Goal: Register for event/course

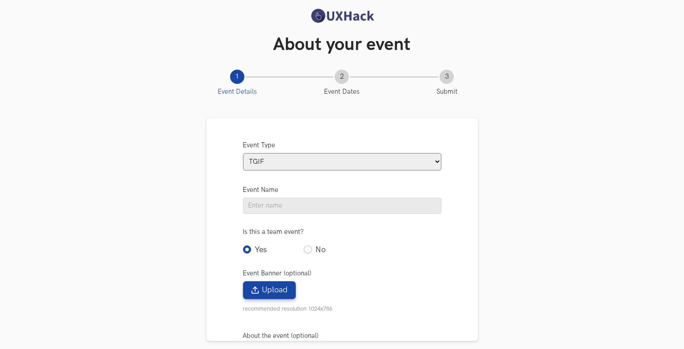
click at [274, 162] on select "TGIF DHH Startuphackathon Hfc Weekly PHH Hackathon Weekend" at bounding box center [342, 161] width 198 height 17
select select "Weekend"
click at [243, 155] on select "TGIF DHH Startuphackathon Hfc Weekly PHH Hackathon Weekend" at bounding box center [342, 161] width 198 height 17
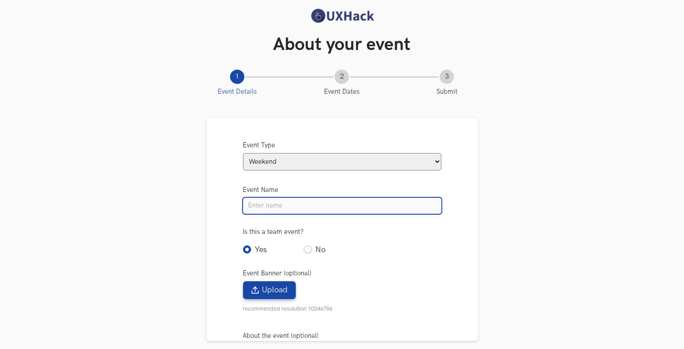
click at [278, 211] on input "Event Name" at bounding box center [342, 206] width 198 height 16
type input "Weekend Hackathon #81"
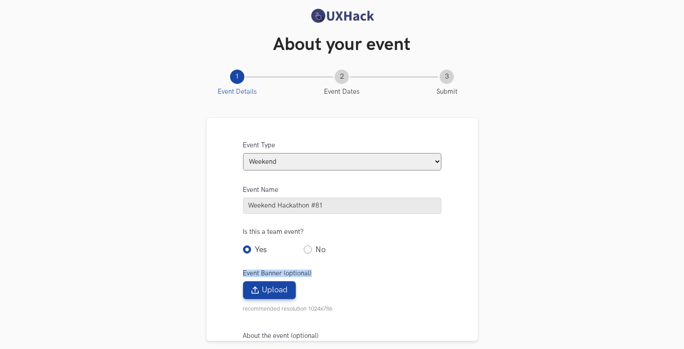
drag, startPoint x: 380, startPoint y: 280, endPoint x: 306, endPoint y: 251, distance: 79.6
click at [306, 251] on div "Event Type TGIF DHH Startuphackathon Hfc Weekly PHH Hackathon Weekend Event Nam…" at bounding box center [342, 229] width 272 height 223
click at [306, 251] on label "No" at bounding box center [315, 249] width 22 height 11
click at [306, 251] on input "No" at bounding box center [308, 250] width 8 height 8
radio input "true"
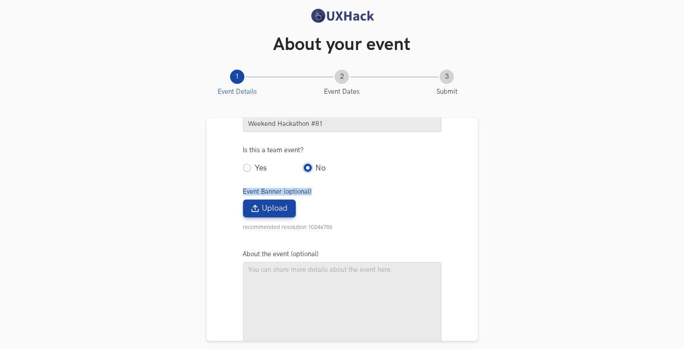
scroll to position [82, 0]
click at [268, 210] on span "Upload" at bounding box center [275, 208] width 26 height 10
click at [0, 0] on input "Upload" at bounding box center [0, 0] width 0 height 0
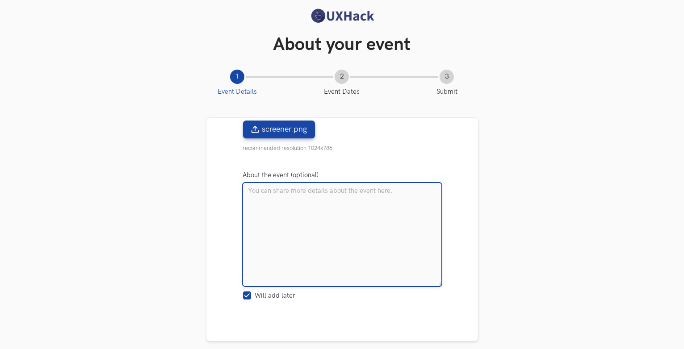
click at [320, 216] on textarea at bounding box center [342, 234] width 198 height 103
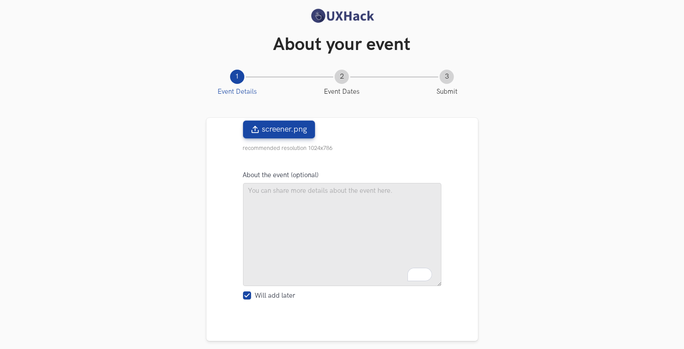
click at [244, 298] on label "Will add later" at bounding box center [269, 296] width 53 height 9
click at [441, 345] on input "Will add later" at bounding box center [445, 349] width 8 height 8
checkbox input "false"
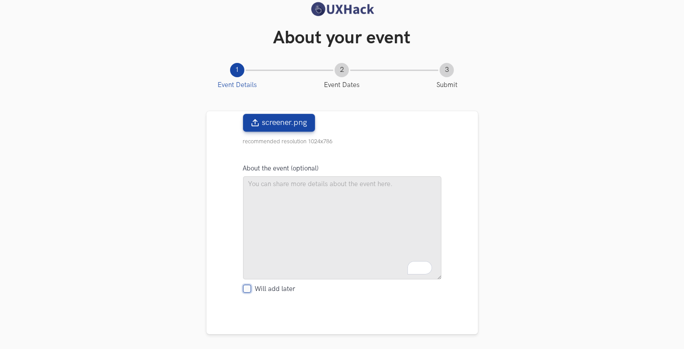
scroll to position [53, 0]
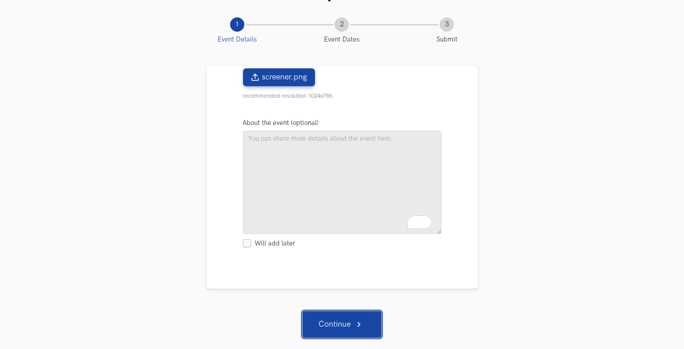
click at [321, 326] on span "Continue" at bounding box center [334, 325] width 32 height 8
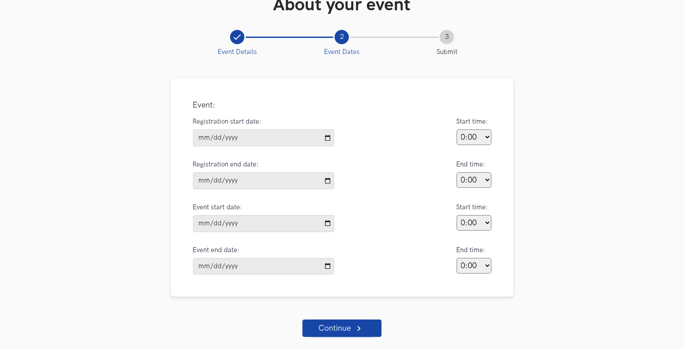
scroll to position [43, 0]
click at [267, 139] on input "Registration start date:" at bounding box center [263, 138] width 141 height 17
type input "[DATE]"
drag, startPoint x: 470, startPoint y: 134, endPoint x: 479, endPoint y: 273, distance: 139.2
click at [479, 273] on div "Event: Registration start date: [DATE] Start time: 0:00 1:00 2:00 3:00 4:00 5:0…" at bounding box center [342, 187] width 343 height 219
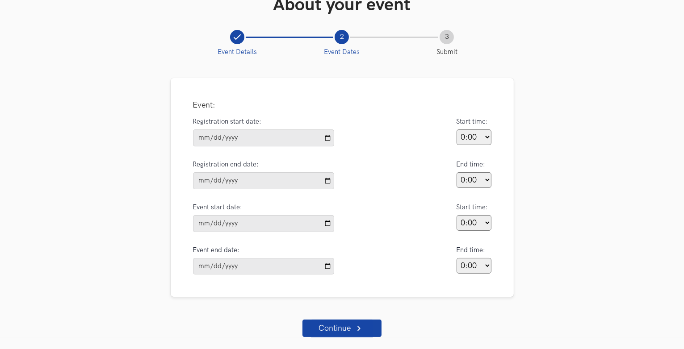
select select "22:00"
click at [456, 130] on select "0:00 1:00 2:00 3:00 4:00 5:00 6:00 7:00 8:00 9:00 10:00 11:00 12:00 13:00 14:00…" at bounding box center [473, 138] width 35 height 16
click at [259, 180] on input "Registration end date:" at bounding box center [263, 180] width 141 height 17
type input "[DATE]"
click at [468, 172] on select "0:00 1:00 2:00 3:00 4:00 5:00 6:00 7:00 8:00 9:00 10:00 11:00 12:00 13:00 14:00…" at bounding box center [473, 180] width 35 height 16
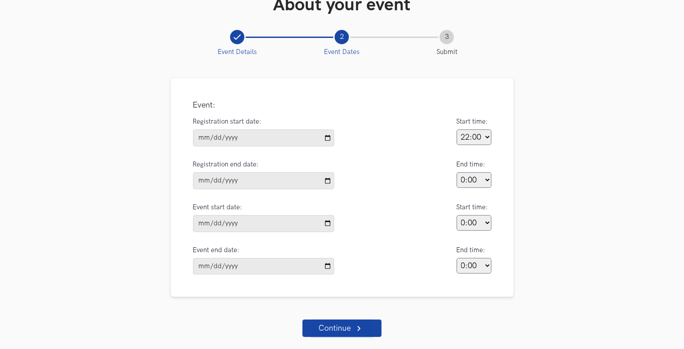
select select "10:00"
click at [456, 172] on select "0:00 1:00 2:00 3:00 4:00 5:00 6:00 7:00 8:00 9:00 10:00 11:00 12:00 13:00 14:00…" at bounding box center [473, 180] width 35 height 16
click at [241, 217] on input "Event start date:" at bounding box center [263, 223] width 141 height 17
type input "[DATE]"
click at [466, 223] on select "0:00 1:00 2:00 3:00 4:00 5:00 6:00 7:00 8:00 9:00 10:00 11:00 12:00 13:00 14:00…" at bounding box center [473, 223] width 35 height 16
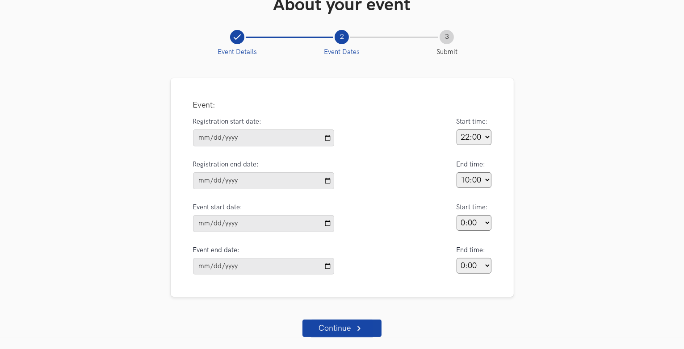
select select "22:00"
click at [456, 215] on select "0:00 1:00 2:00 3:00 4:00 5:00 6:00 7:00 8:00 9:00 10:00 11:00 12:00 13:00 14:00…" at bounding box center [473, 223] width 35 height 16
click at [249, 267] on input "Event end date:" at bounding box center [263, 266] width 141 height 17
type input "[DATE]"
click at [470, 262] on select "0:00 1:00 2:00 3:00 4:00 5:00 6:00 7:00 8:00 9:00 10:00 11:00 12:00 13:00 14:00…" at bounding box center [473, 266] width 35 height 16
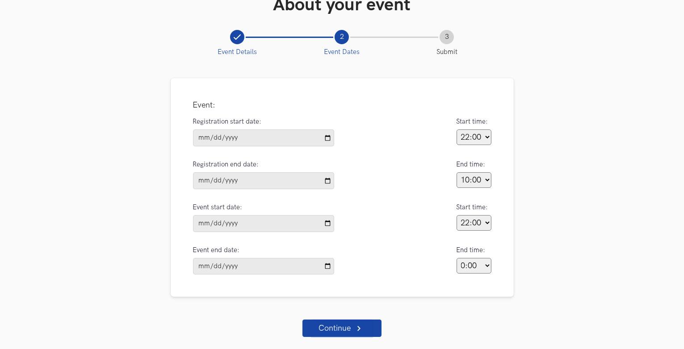
select select "10:00"
click at [456, 258] on select "0:00 1:00 2:00 3:00 4:00 5:00 6:00 7:00 8:00 9:00 10:00 11:00 12:00 13:00 14:00…" at bounding box center [473, 266] width 35 height 16
click at [356, 331] on icon at bounding box center [359, 329] width 8 height 8
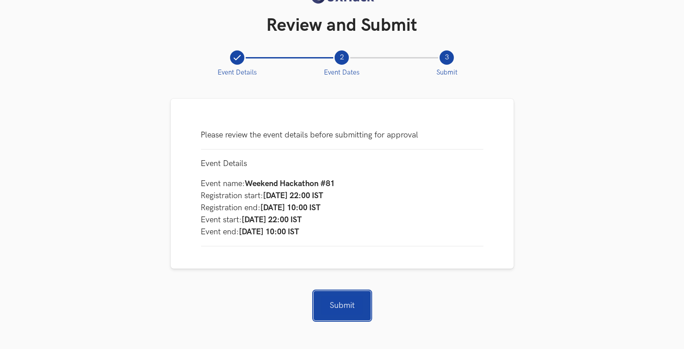
click at [344, 307] on span "Submit" at bounding box center [342, 306] width 41 height 19
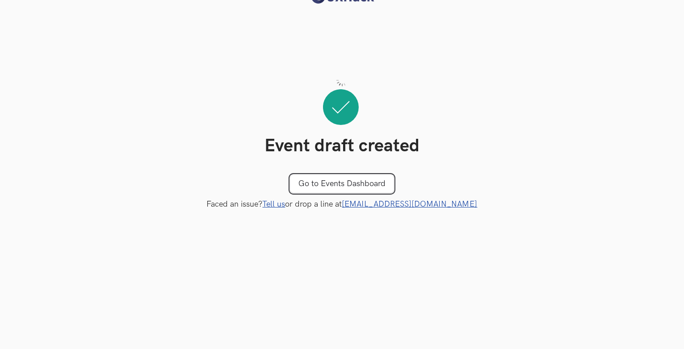
click at [340, 182] on link "Go to Events Dashboard" at bounding box center [341, 184] width 103 height 18
